Goal: Transaction & Acquisition: Purchase product/service

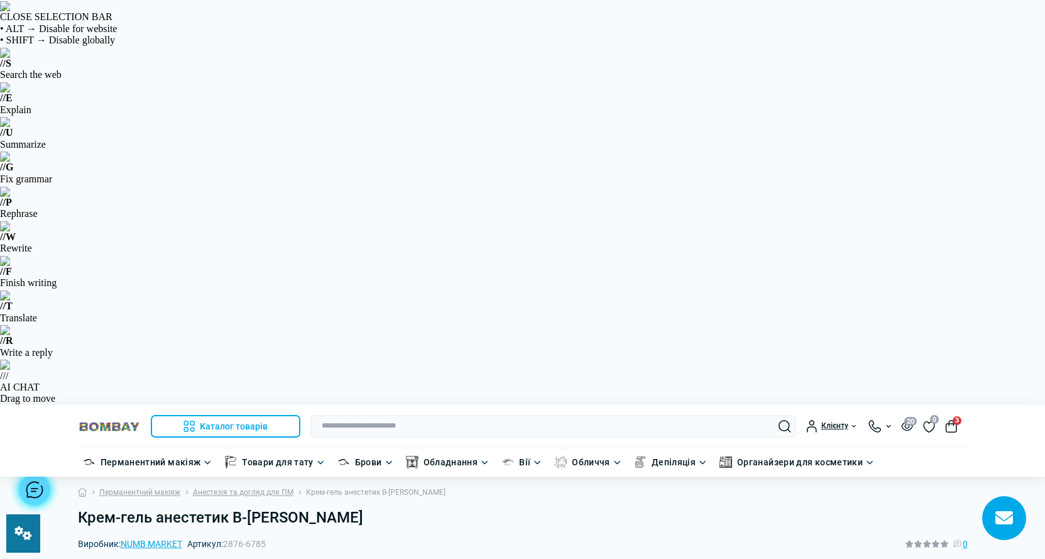
click at [271, 537] on div "Виробник: NUMB MARKET Артикул: 2876-6785 0" at bounding box center [523, 544] width 890 height 14
drag, startPoint x: 0, startPoint y: 0, endPoint x: 228, endPoint y: 139, distance: 267.1
click at [228, 537] on div "Виробник: NUMB MARKET Артикул: 2876-6785 0" at bounding box center [523, 544] width 890 height 14
copy span "2876-6785"
click at [538, 508] on h1 "Крем-гель анестетик B-[PERSON_NAME]" at bounding box center [523, 517] width 890 height 18
